Goal: Find specific page/section: Find specific page/section

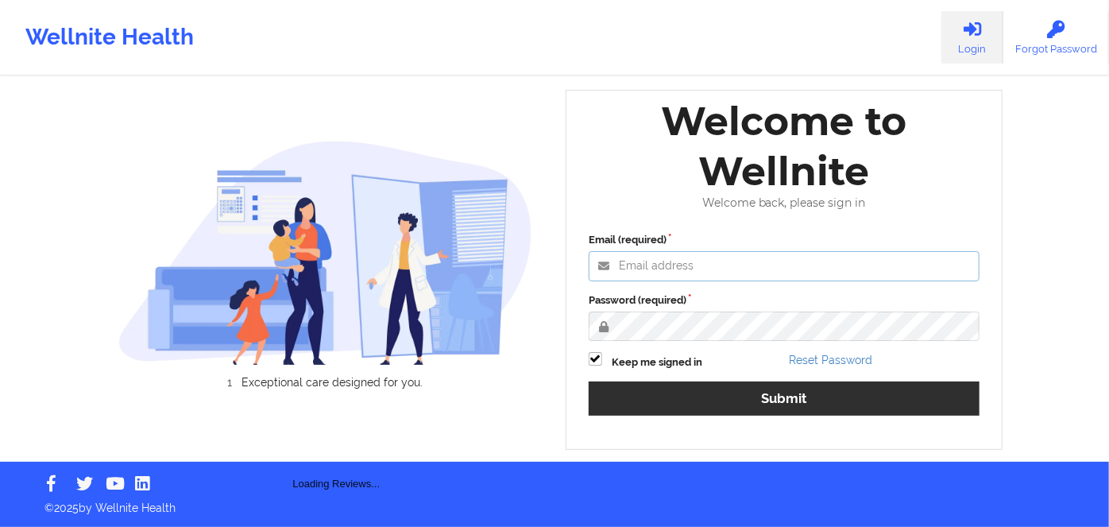
type input "[PERSON_NAME][EMAIL_ADDRESS][DOMAIN_NAME]"
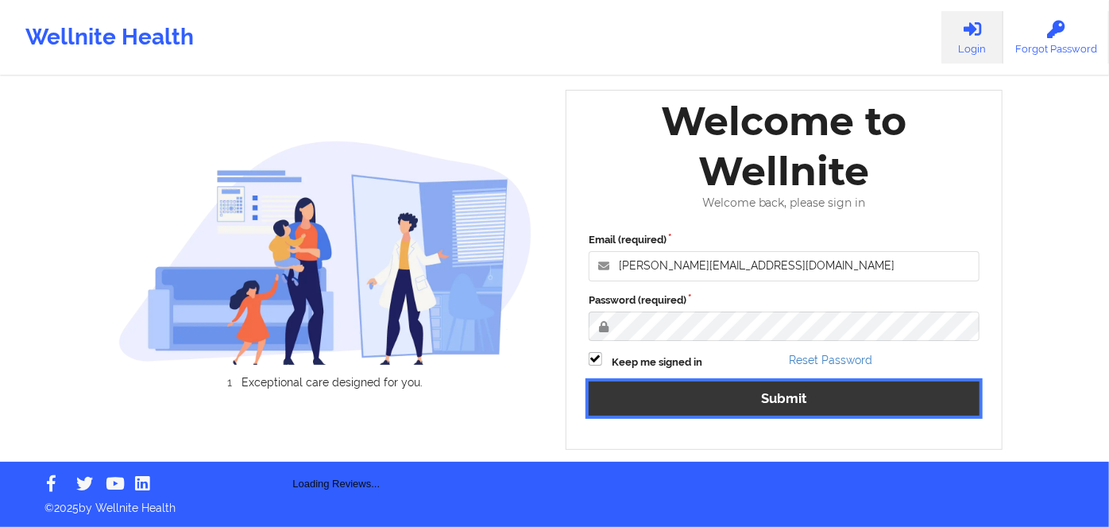
drag, startPoint x: 786, startPoint y: 393, endPoint x: 745, endPoint y: 0, distance: 394.7
click at [786, 393] on button "Submit" at bounding box center [784, 398] width 391 height 34
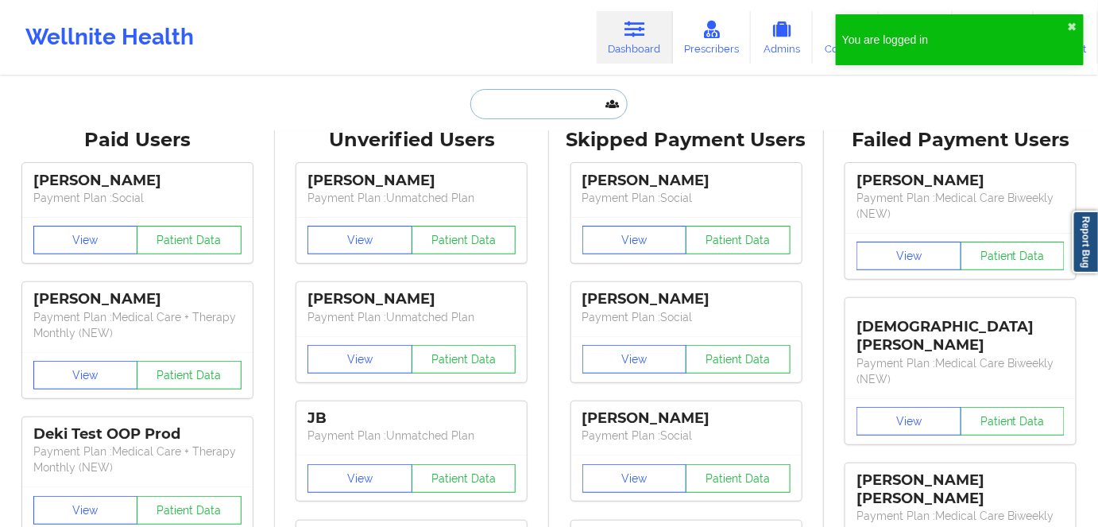
click at [542, 110] on input "text" at bounding box center [548, 104] width 157 height 30
paste input "Igor Okulist"
type input "Igor Okulist"
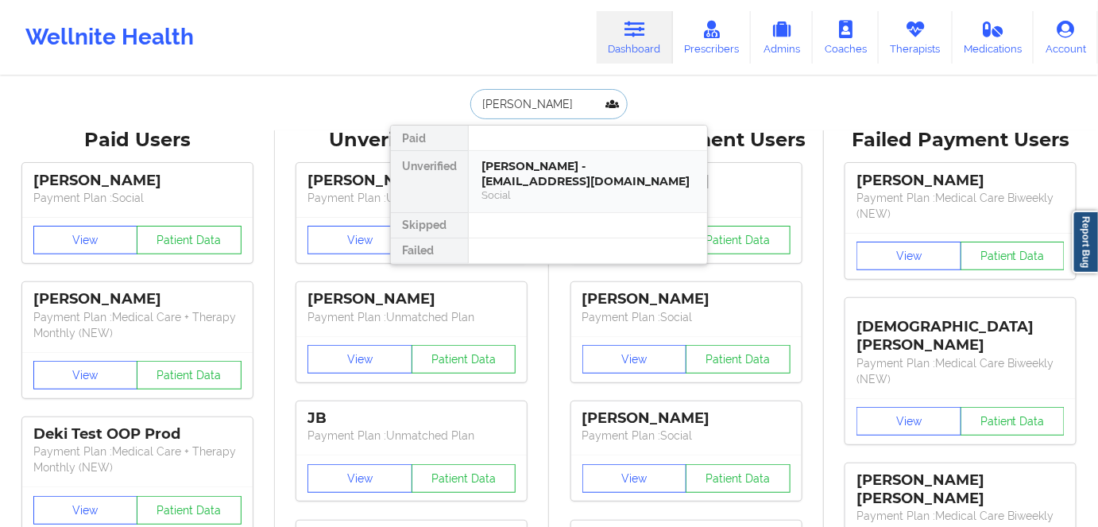
click at [577, 169] on div "Igor Okulist - okigan@gmail.com" at bounding box center [588, 173] width 213 height 29
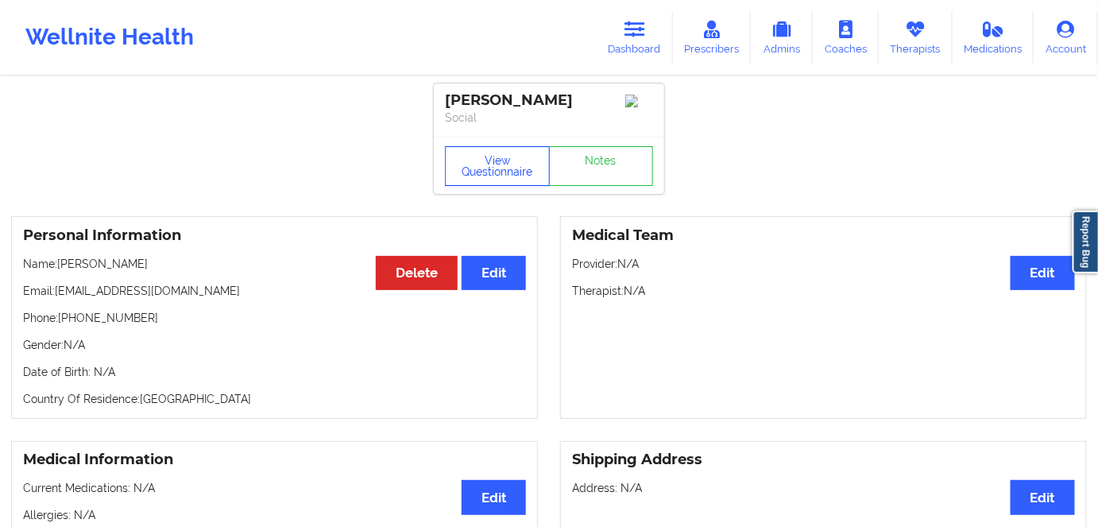
drag, startPoint x: 484, startPoint y: 165, endPoint x: 450, endPoint y: 9, distance: 160.2
click at [484, 165] on button "View Questionnaire" at bounding box center [497, 166] width 105 height 40
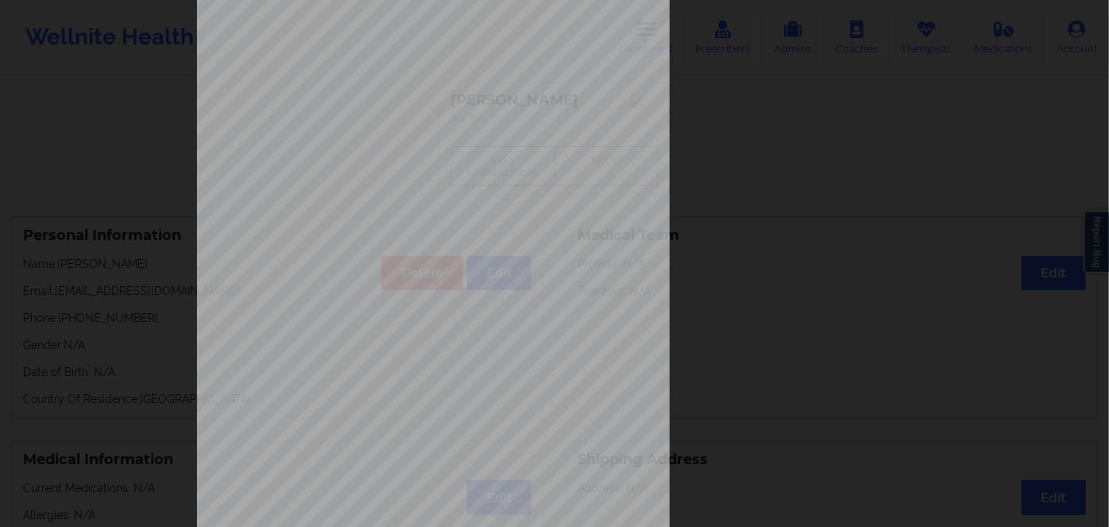
scroll to position [230, 0]
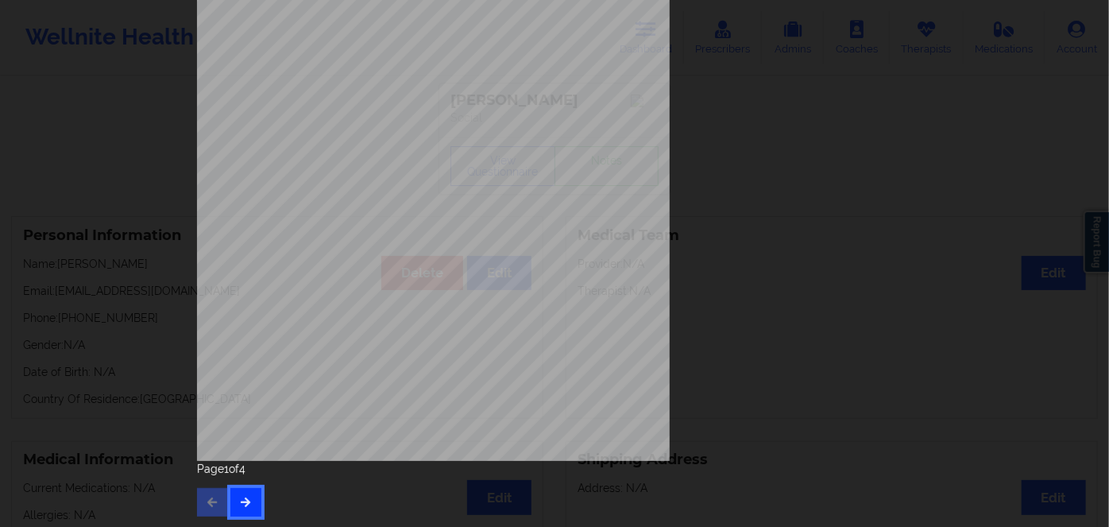
click at [237, 493] on button "button" at bounding box center [245, 502] width 31 height 29
click at [239, 497] on icon "button" at bounding box center [246, 502] width 14 height 10
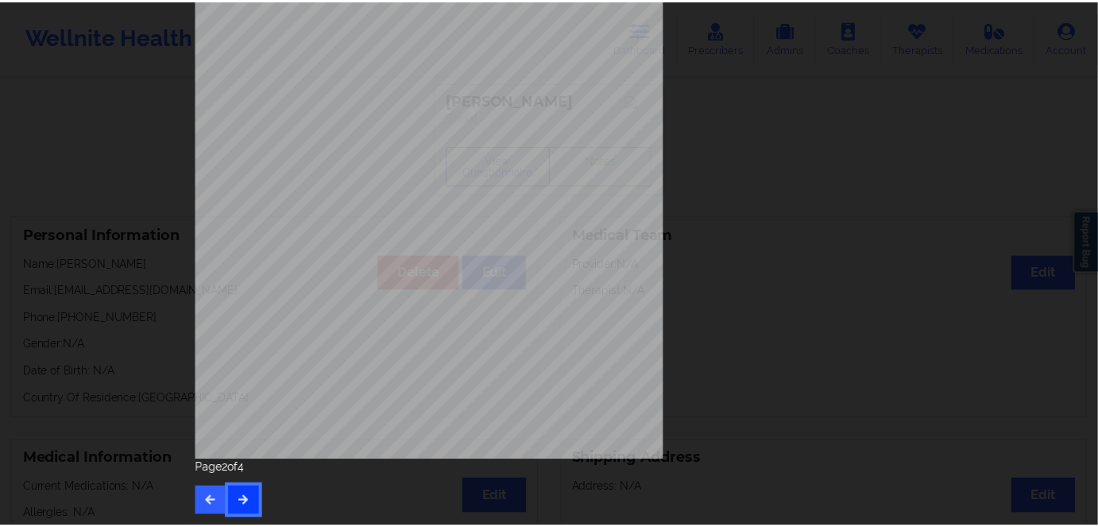
scroll to position [0, 0]
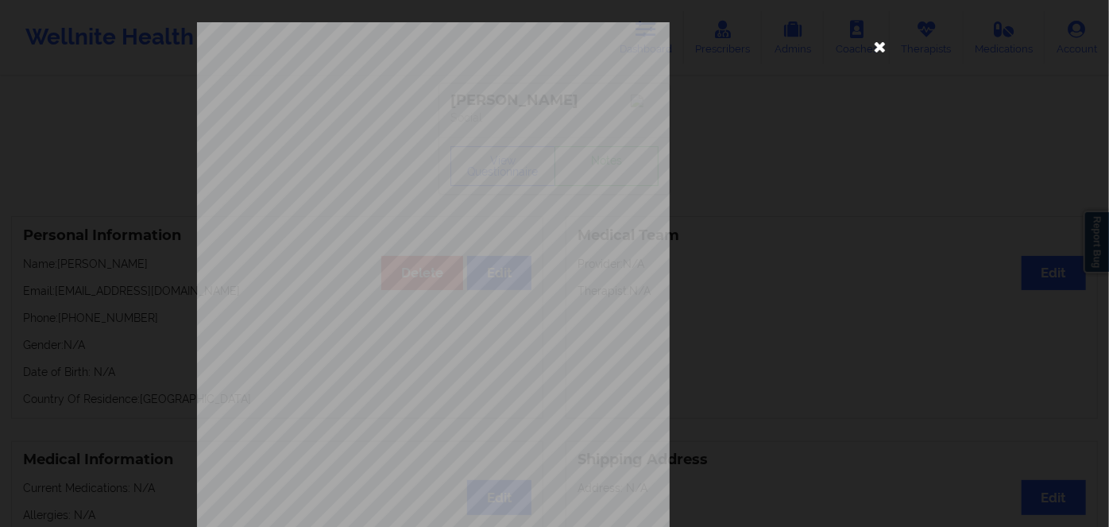
click at [875, 41] on icon at bounding box center [880, 45] width 25 height 25
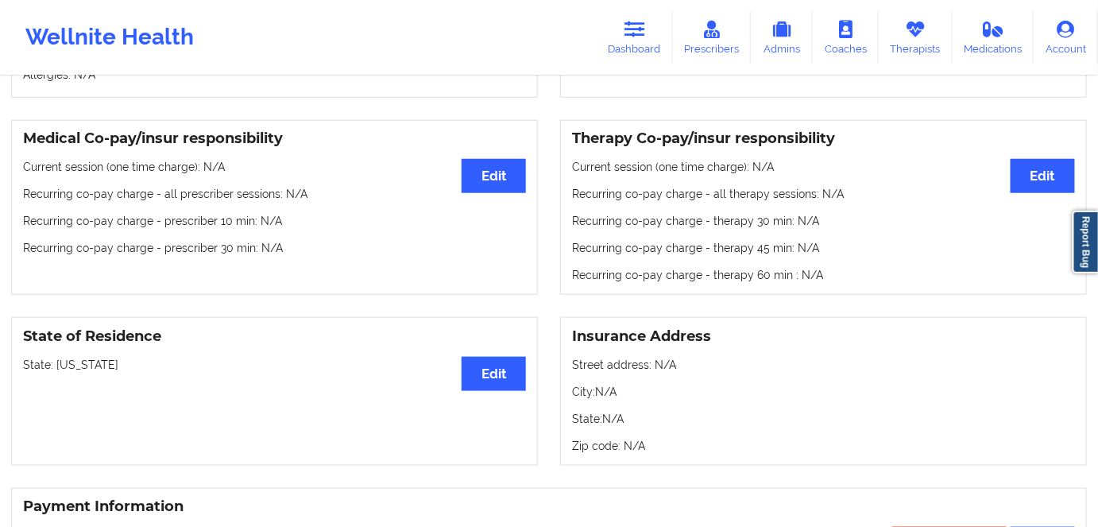
scroll to position [578, 0]
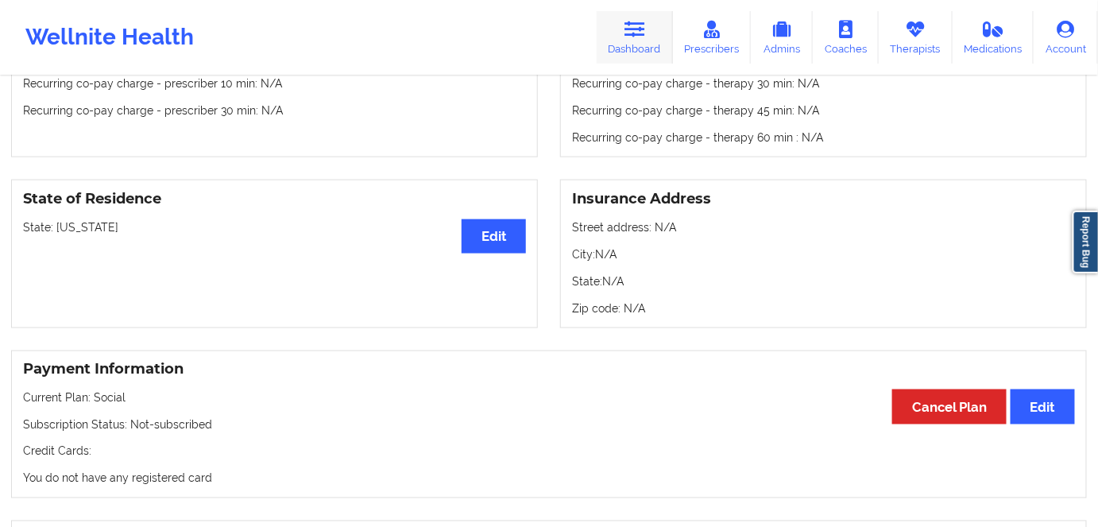
click at [648, 33] on link "Dashboard" at bounding box center [635, 37] width 76 height 52
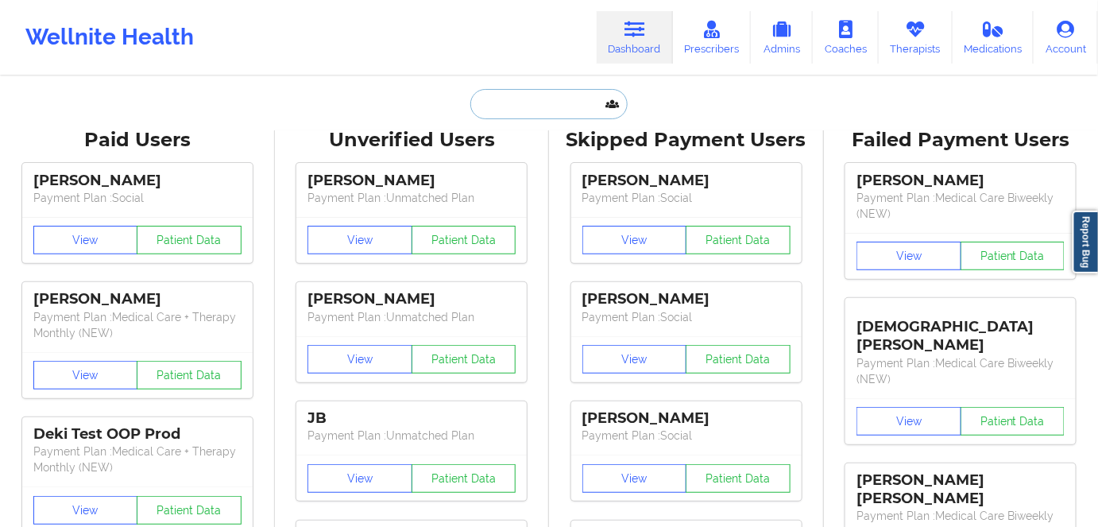
click at [534, 106] on input "text" at bounding box center [548, 104] width 157 height 30
paste input "Brianna Baker"
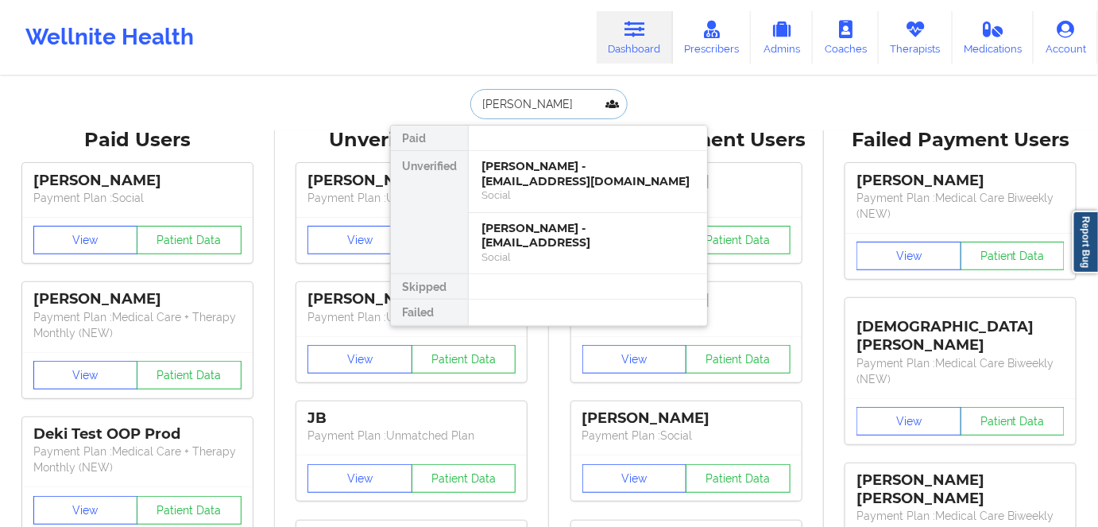
type input "Brianna Baker"
click at [574, 187] on div "Brianna Baker - joker42195@hotmail.com" at bounding box center [588, 173] width 213 height 29
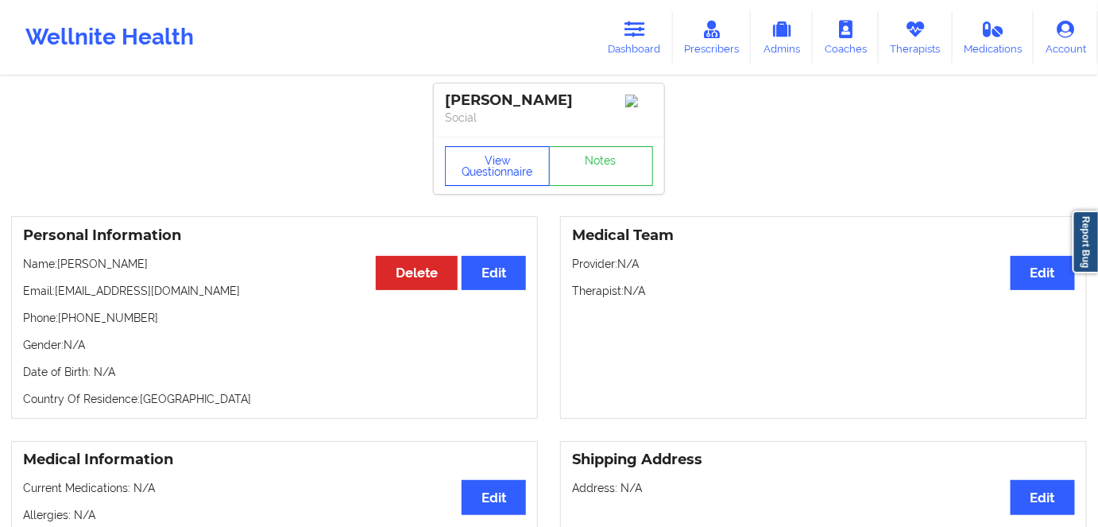
click at [509, 166] on button "View Questionnaire" at bounding box center [497, 166] width 105 height 40
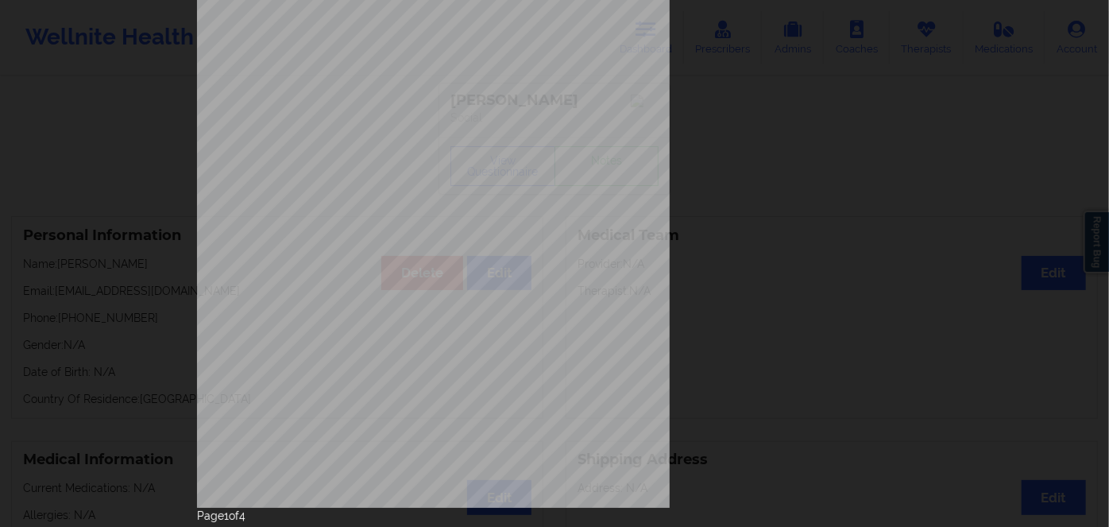
scroll to position [230, 0]
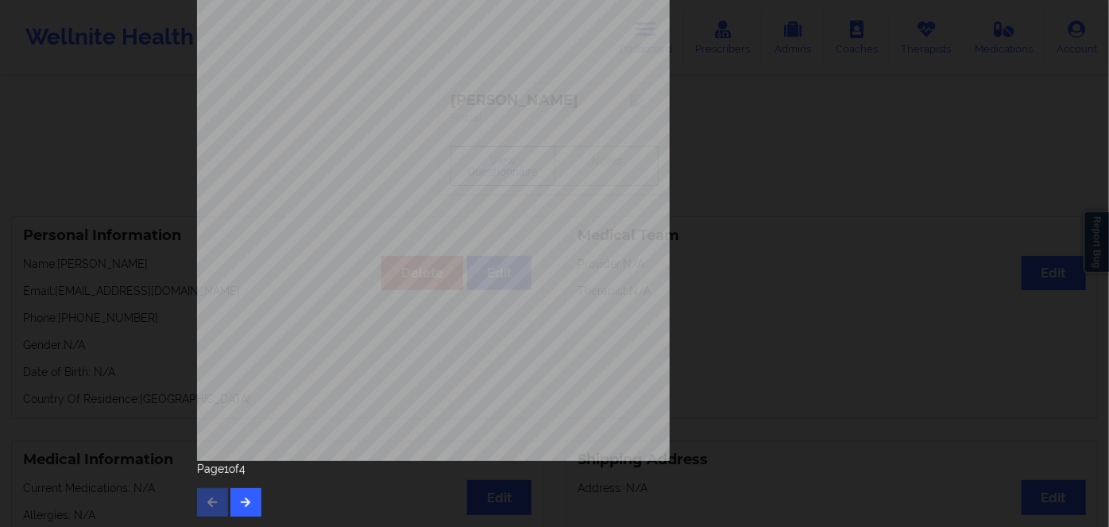
click at [261, 505] on div "Page 1 of 4" at bounding box center [554, 489] width 715 height 56
click at [239, 502] on icon "button" at bounding box center [246, 502] width 14 height 10
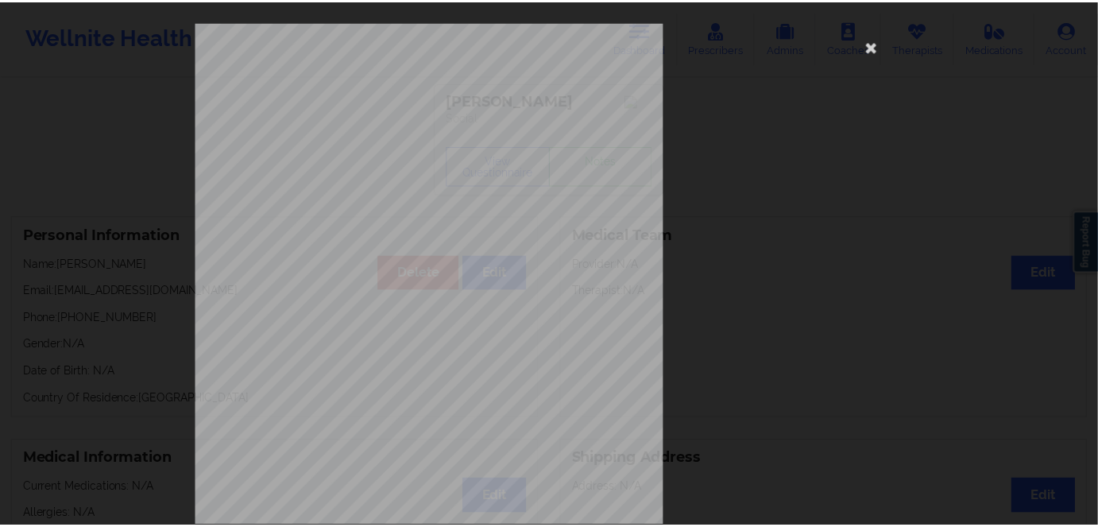
scroll to position [0, 0]
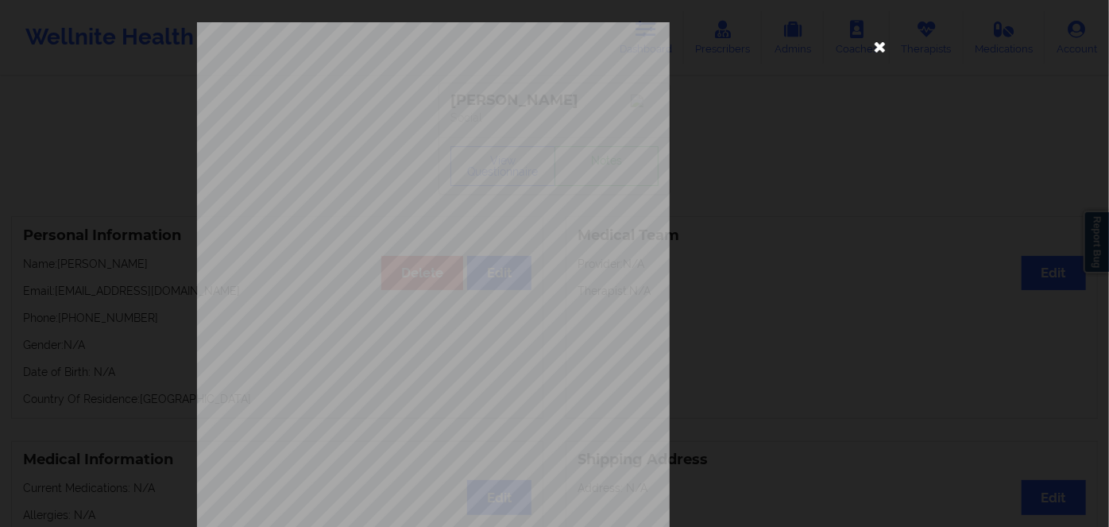
click at [869, 49] on icon at bounding box center [880, 45] width 25 height 25
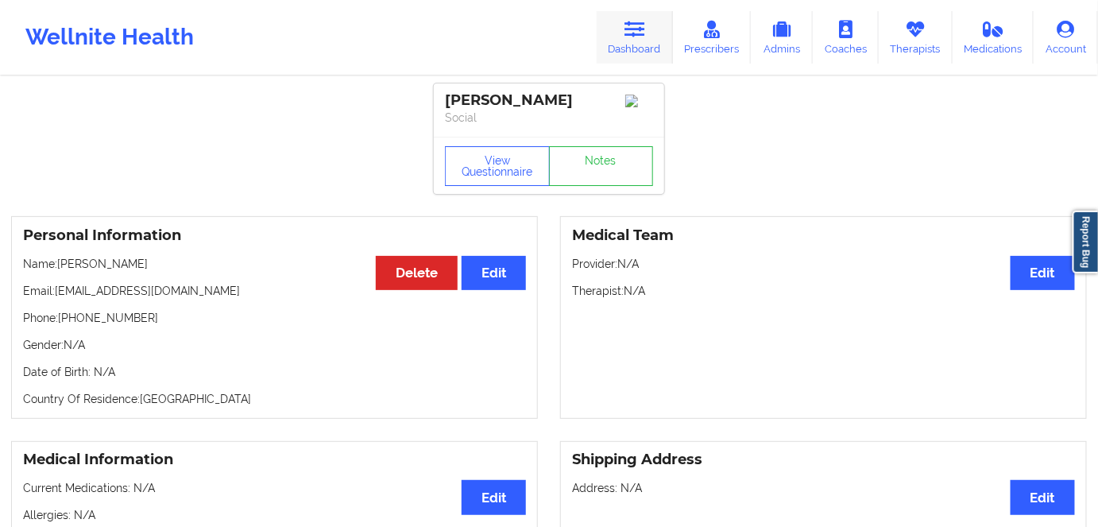
click at [631, 33] on icon at bounding box center [635, 29] width 21 height 17
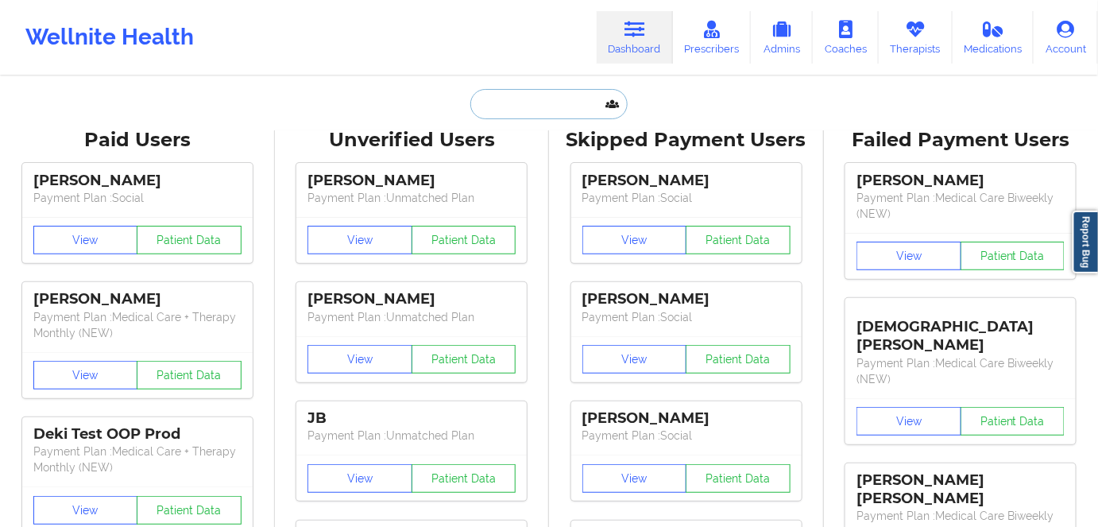
click at [531, 103] on input "text" at bounding box center [548, 104] width 157 height 30
paste input "Paulina Diaz Eusse"
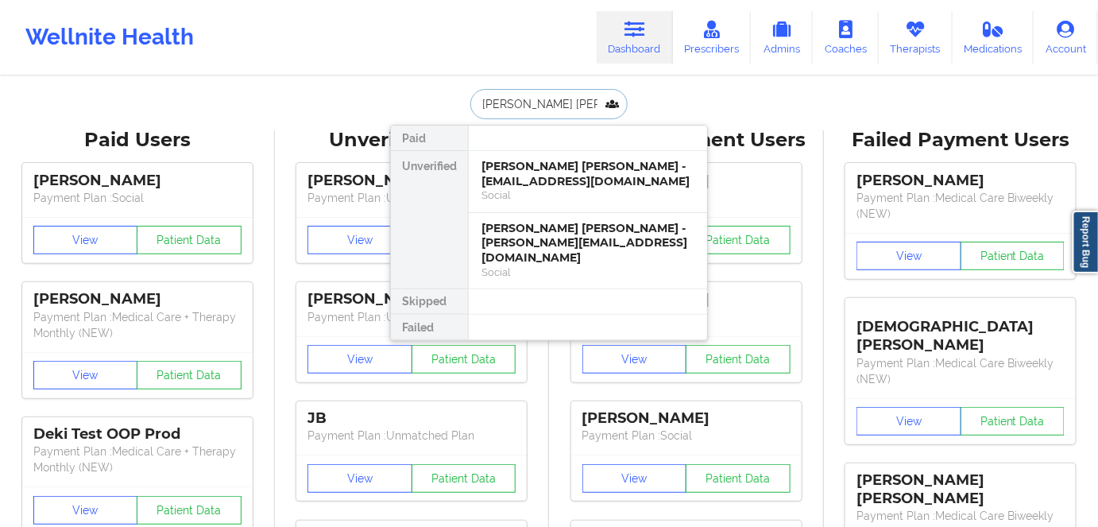
type input "Paulina Diaz Eusse"
click at [561, 179] on div "Paulina Diaz Eusse - paulinadiaz111@gmail.com" at bounding box center [588, 173] width 213 height 29
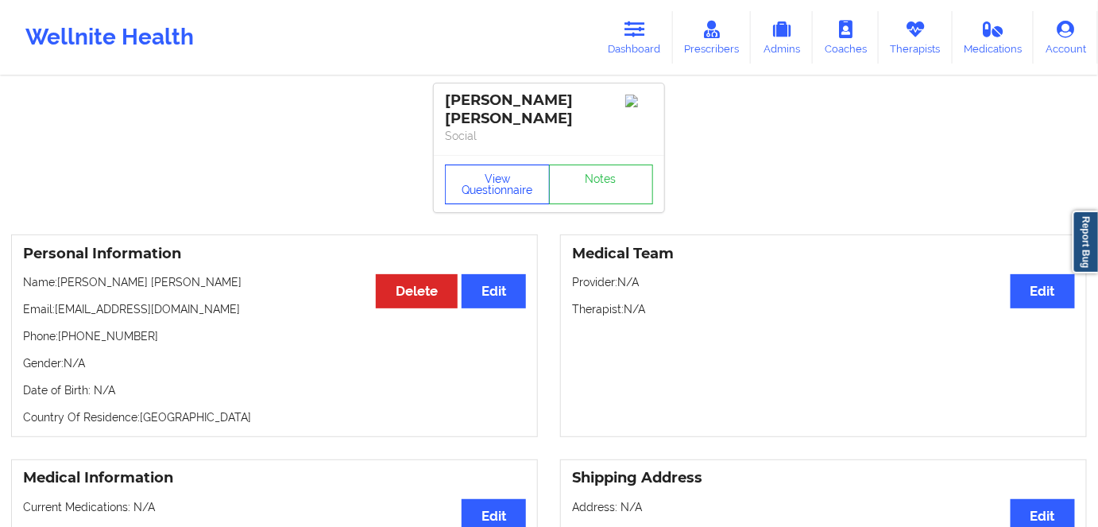
click at [485, 168] on button "View Questionnaire" at bounding box center [497, 184] width 105 height 40
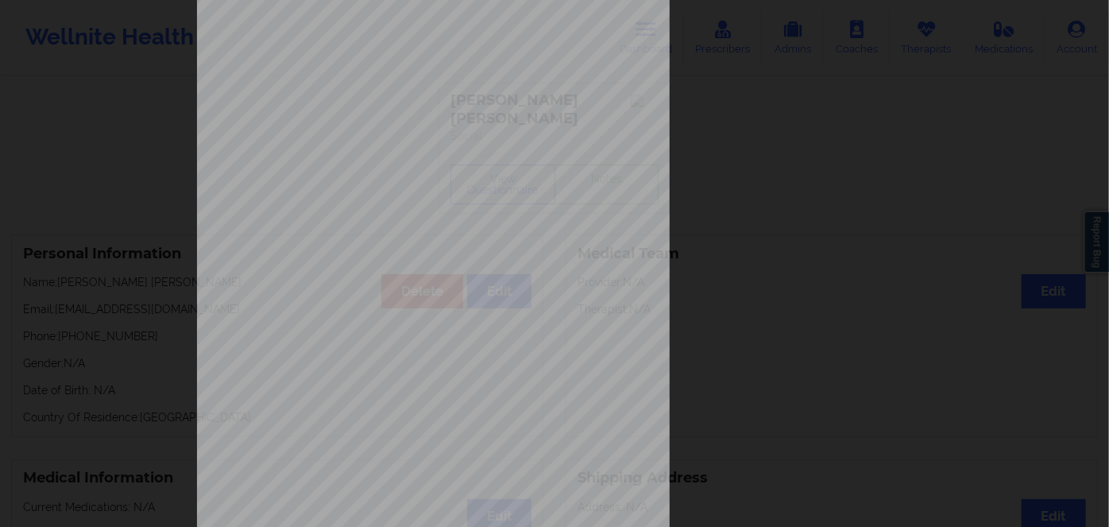
scroll to position [144, 0]
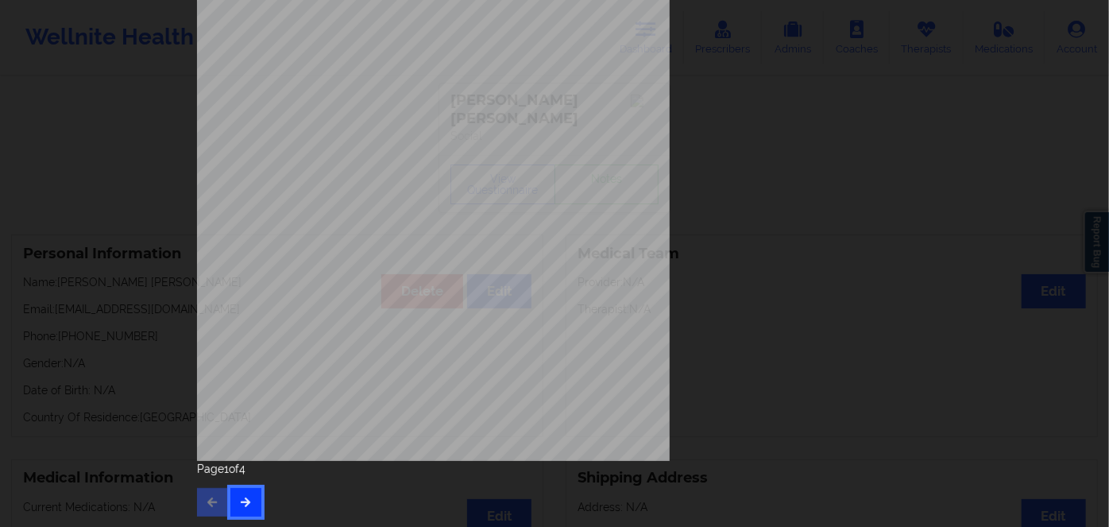
click at [234, 505] on button "button" at bounding box center [245, 502] width 31 height 29
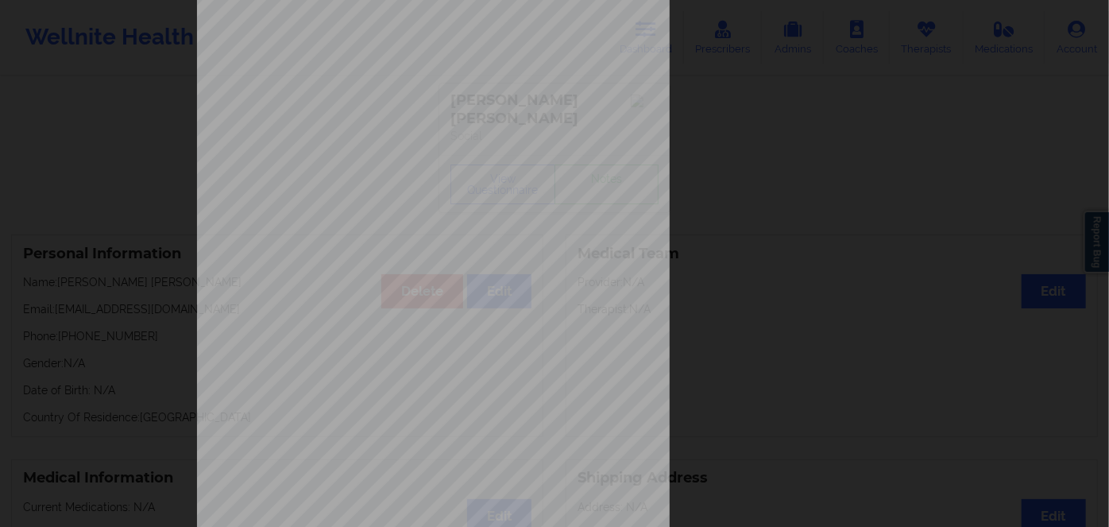
scroll to position [230, 0]
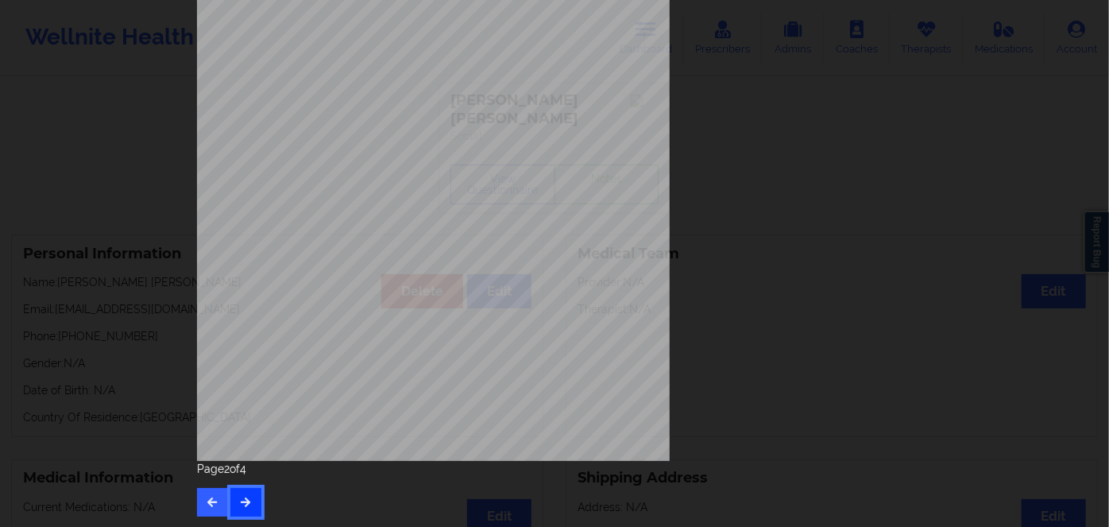
click at [244, 506] on icon "button" at bounding box center [246, 502] width 14 height 10
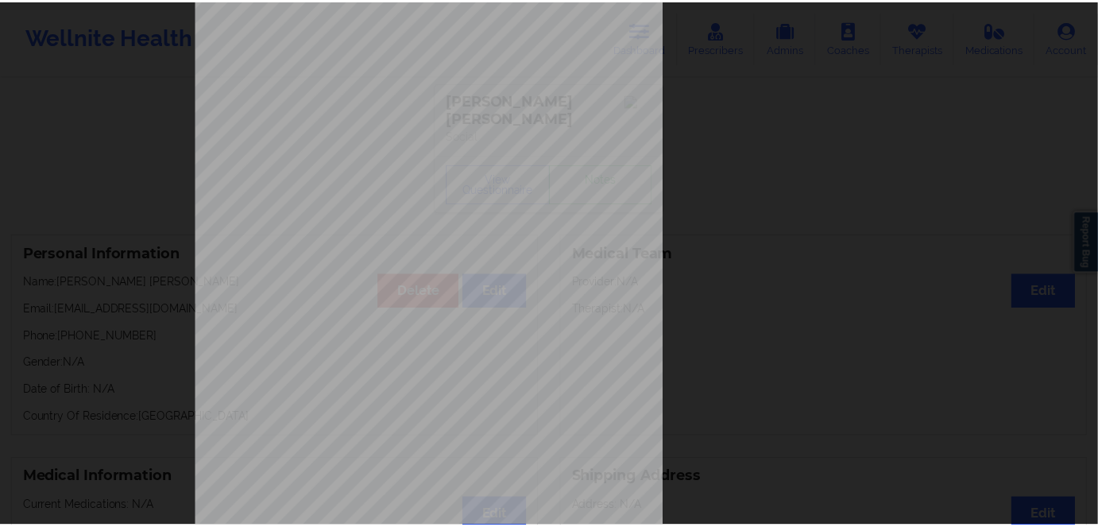
scroll to position [0, 0]
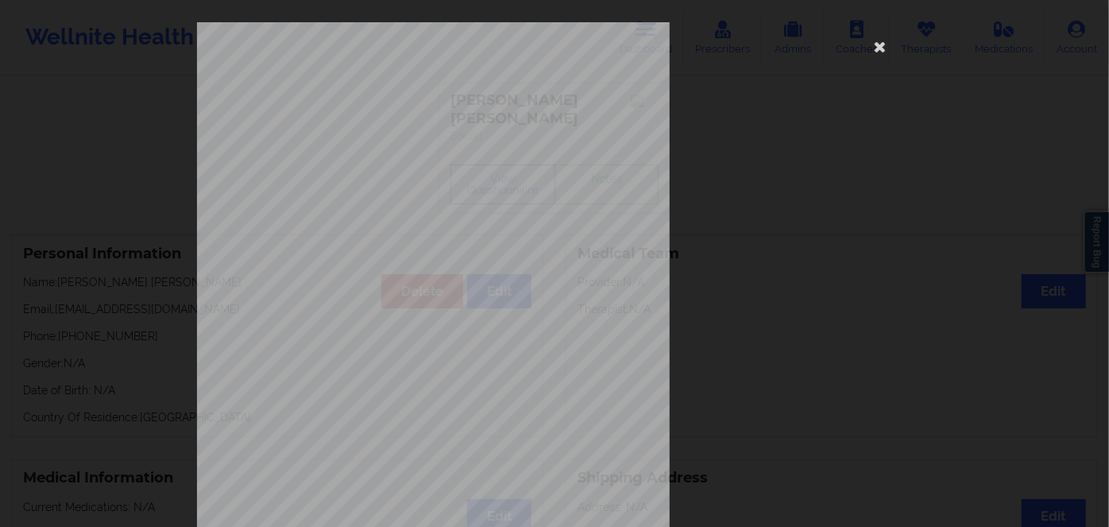
click at [900, 38] on div "This patient has not provided the type of insurance Insurance Member ID for pat…" at bounding box center [554, 356] width 715 height 669
click at [880, 40] on icon at bounding box center [880, 45] width 25 height 25
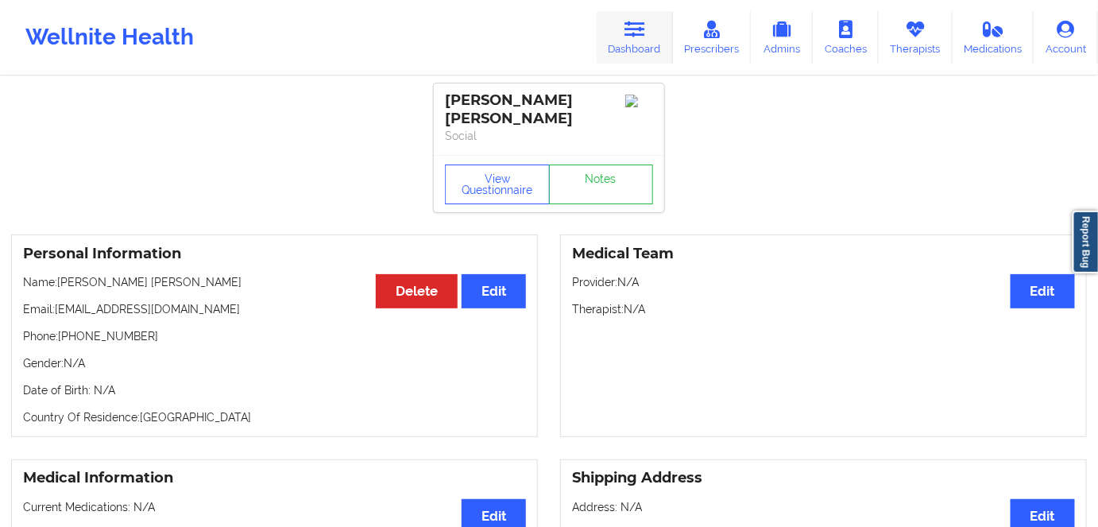
click at [629, 46] on link "Dashboard" at bounding box center [635, 37] width 76 height 52
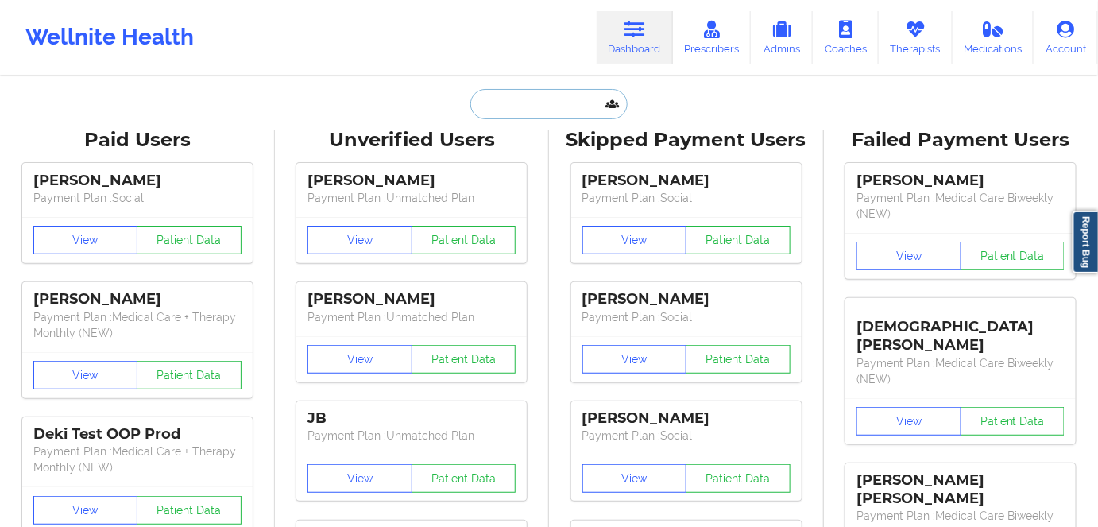
click at [525, 108] on input "text" at bounding box center [548, 104] width 157 height 30
paste input "Heather Smith"
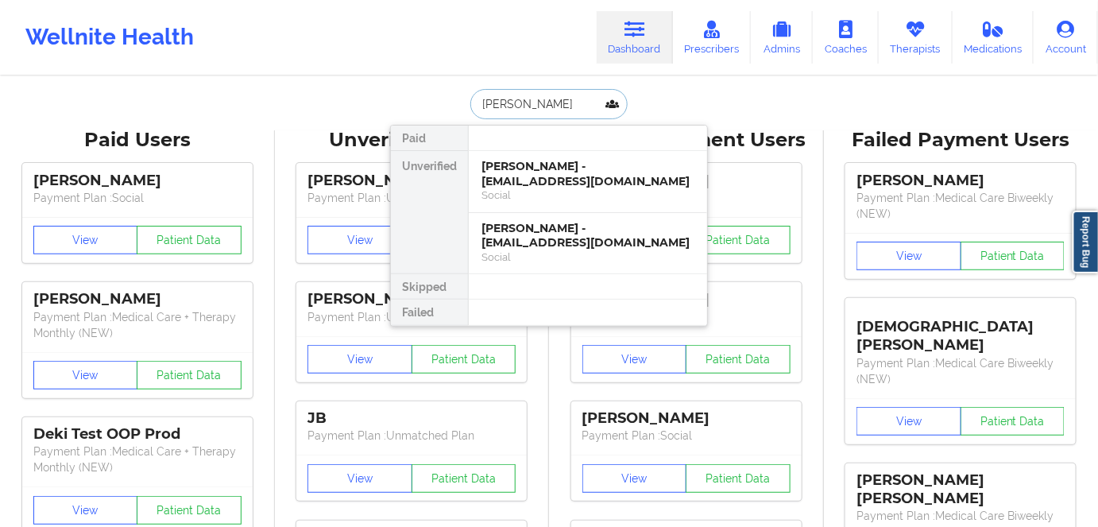
type input "Heather Smith"
click at [618, 189] on div "Social" at bounding box center [588, 195] width 213 height 14
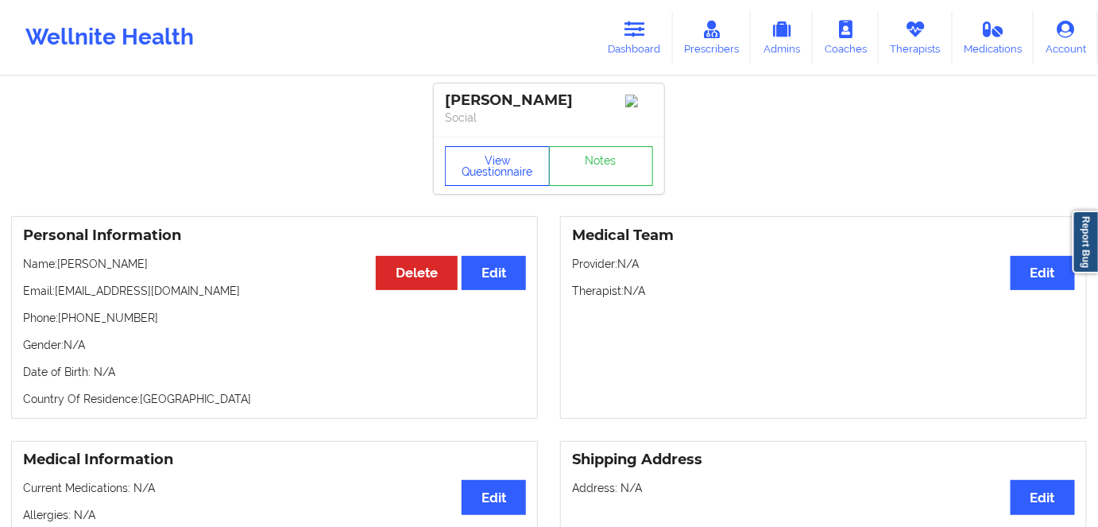
click at [490, 170] on button "View Questionnaire" at bounding box center [497, 166] width 105 height 40
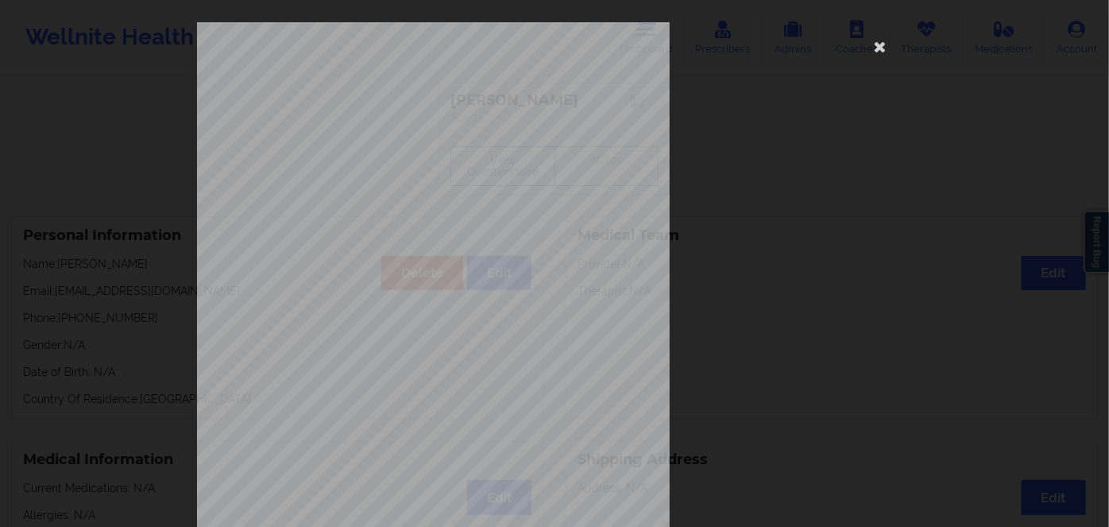
scroll to position [230, 0]
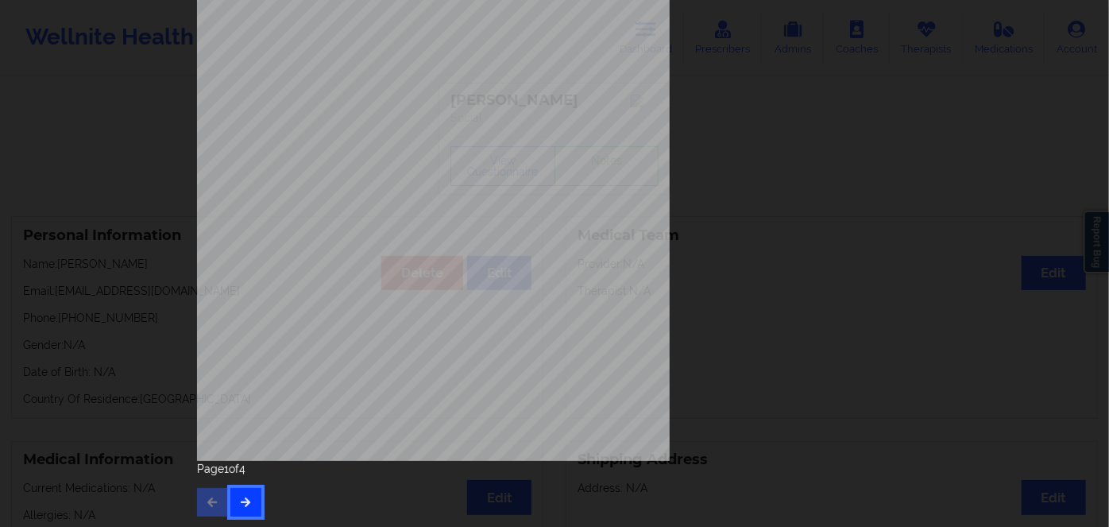
click at [235, 492] on button "button" at bounding box center [245, 502] width 31 height 29
click at [240, 493] on button "button" at bounding box center [245, 502] width 31 height 29
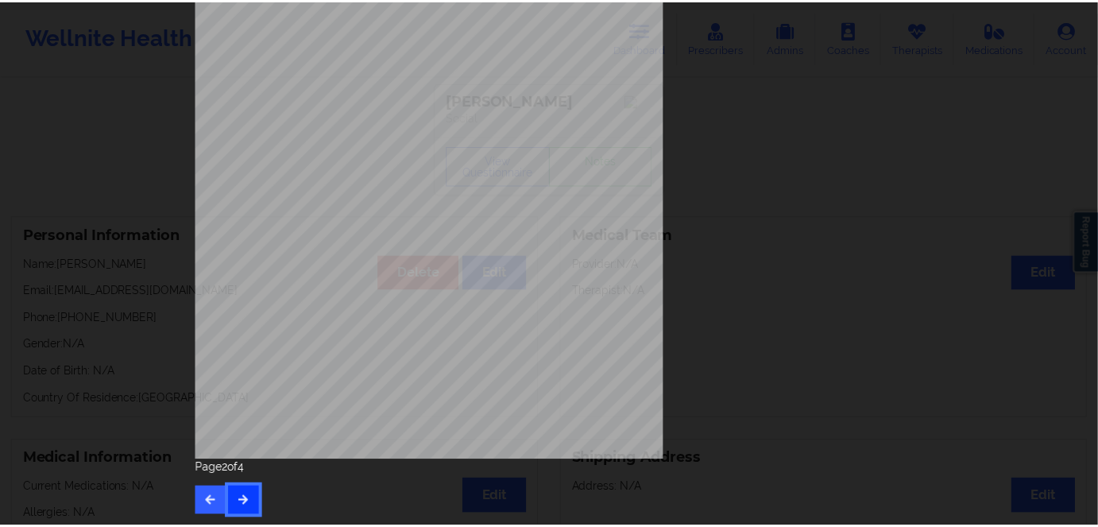
scroll to position [0, 0]
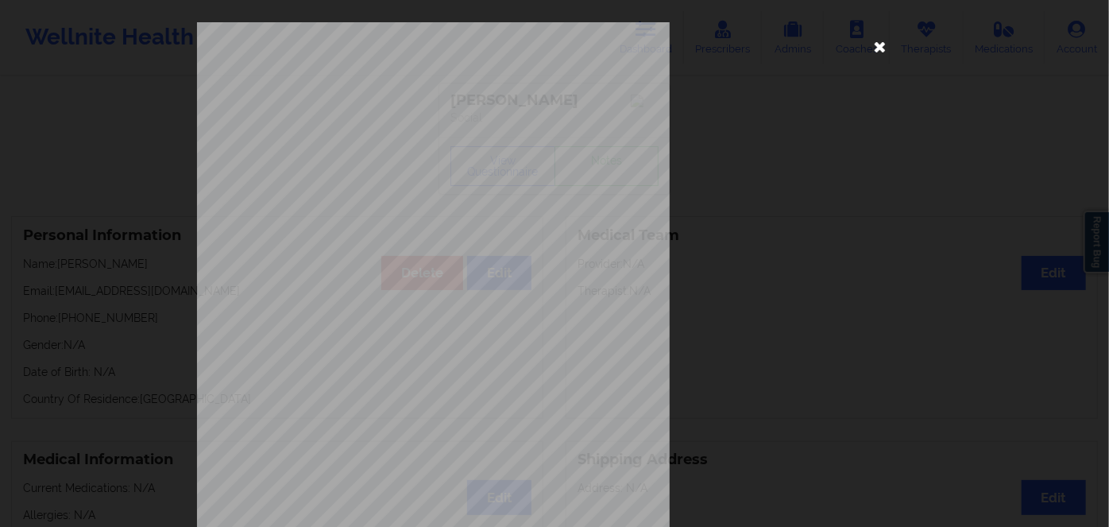
click at [875, 43] on icon at bounding box center [880, 45] width 25 height 25
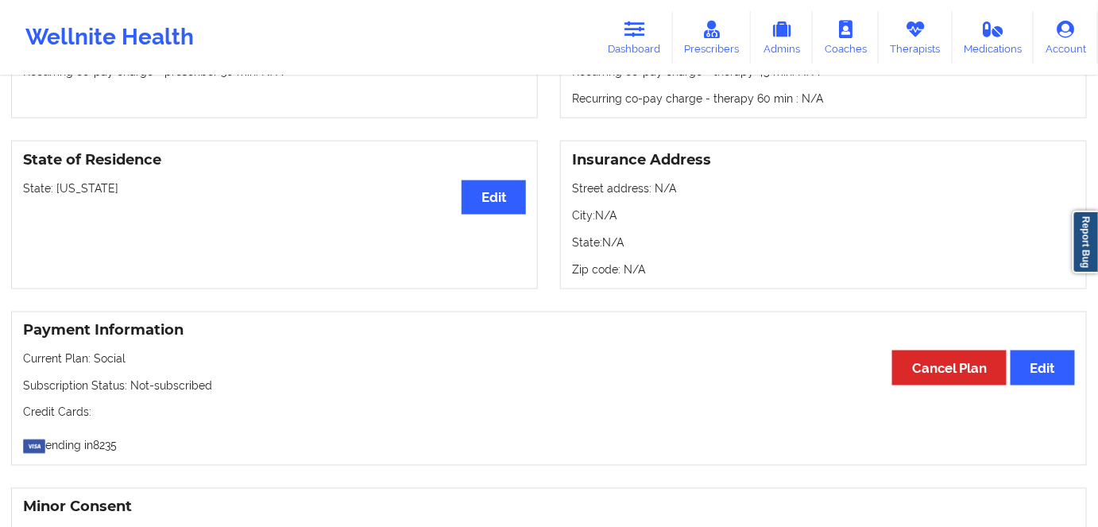
scroll to position [650, 0]
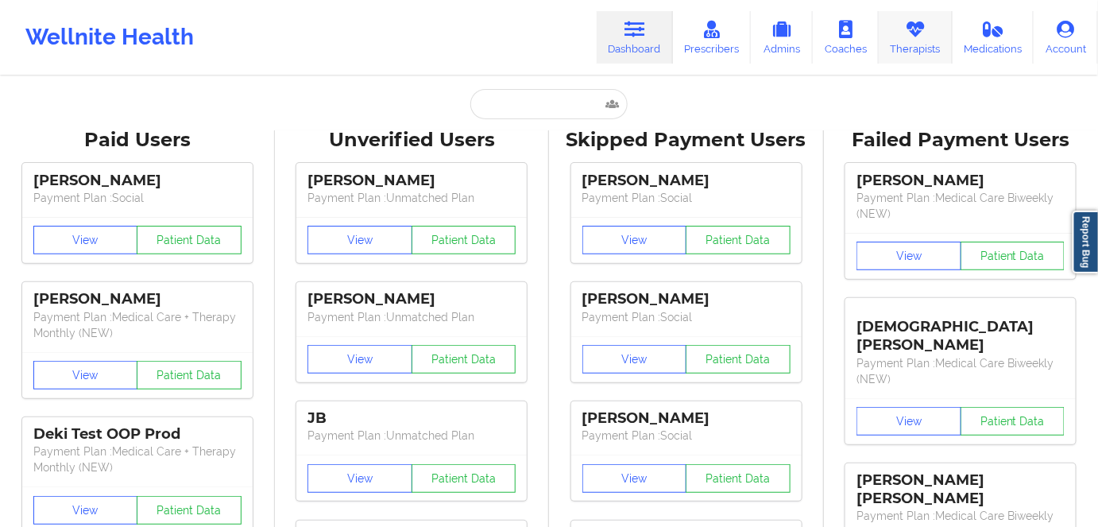
click at [916, 46] on link "Therapists" at bounding box center [916, 37] width 74 height 52
